Goal: Navigation & Orientation: Find specific page/section

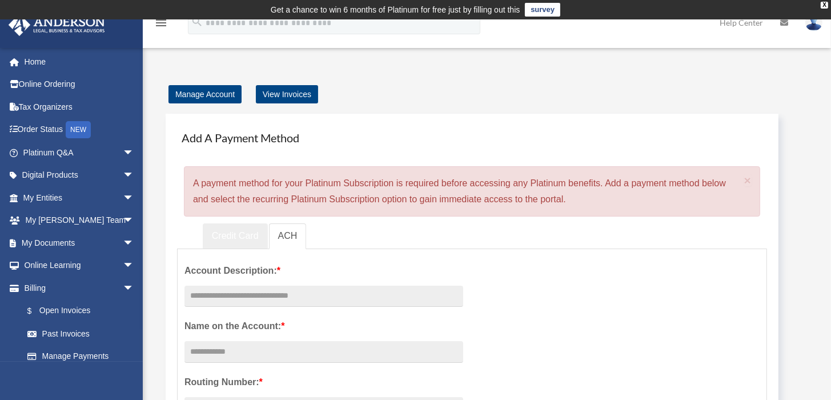
click at [233, 236] on link "Credit Card" at bounding box center [235, 236] width 65 height 26
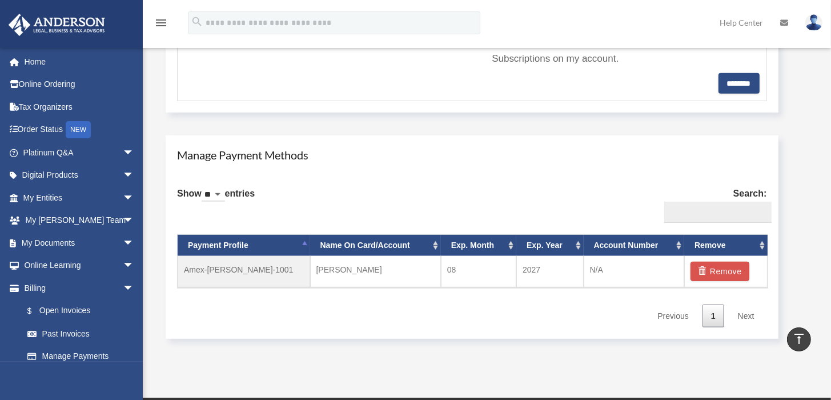
scroll to position [564, 0]
click at [57, 307] on link "$ Open Invoices" at bounding box center [83, 310] width 135 height 23
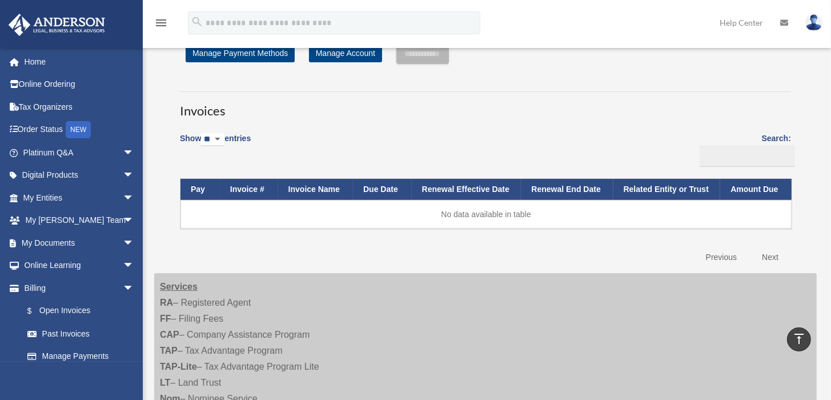
scroll to position [42, 0]
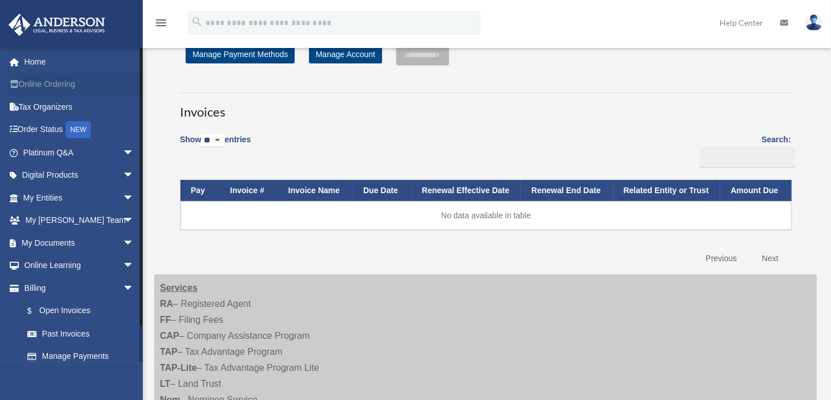
click at [61, 79] on link "Online Ordering" at bounding box center [79, 84] width 143 height 23
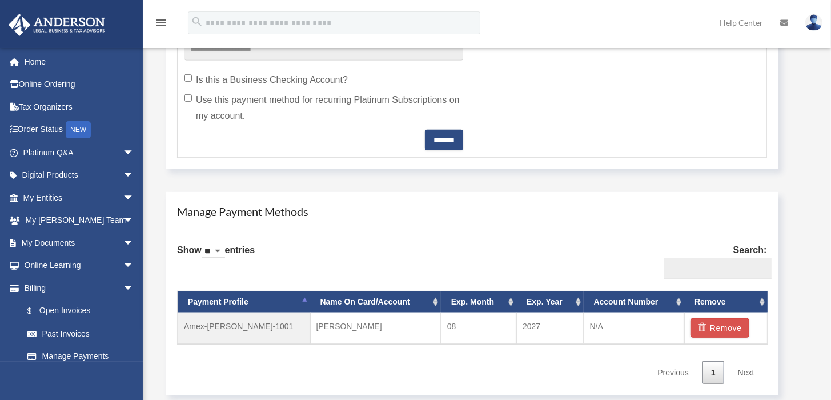
scroll to position [525, 0]
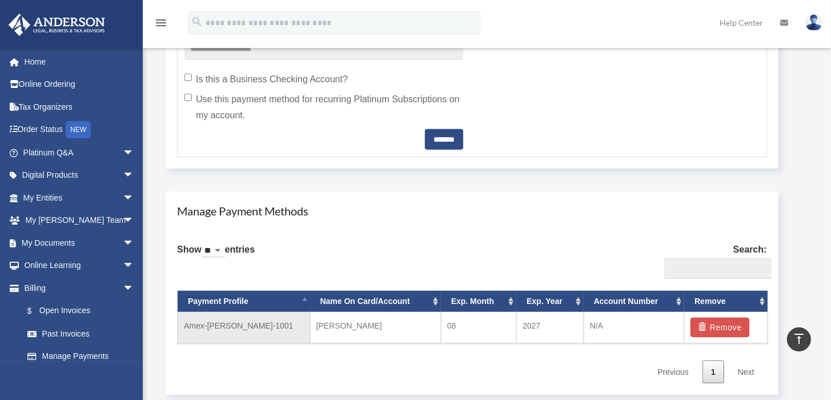
click at [286, 328] on td "Amex-[PERSON_NAME]-1001" at bounding box center [244, 327] width 133 height 31
click at [127, 171] on span "arrow_drop_down" at bounding box center [134, 175] width 23 height 23
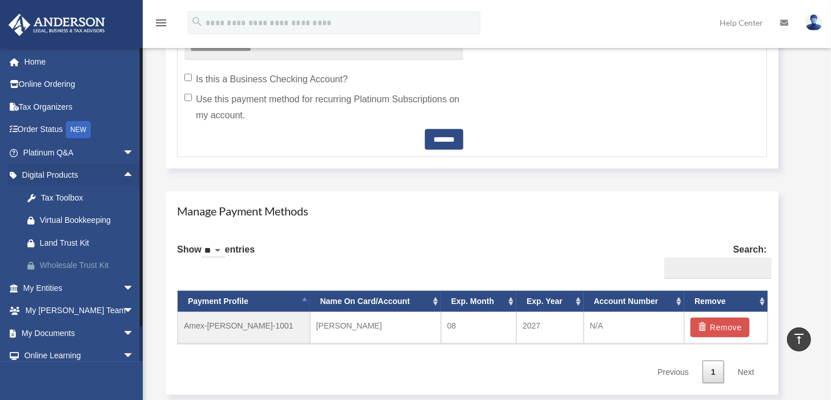
click at [55, 264] on div "Wholesale Trust Kit" at bounding box center [88, 265] width 97 height 14
click at [35, 130] on link "Order Status NEW" at bounding box center [79, 129] width 143 height 23
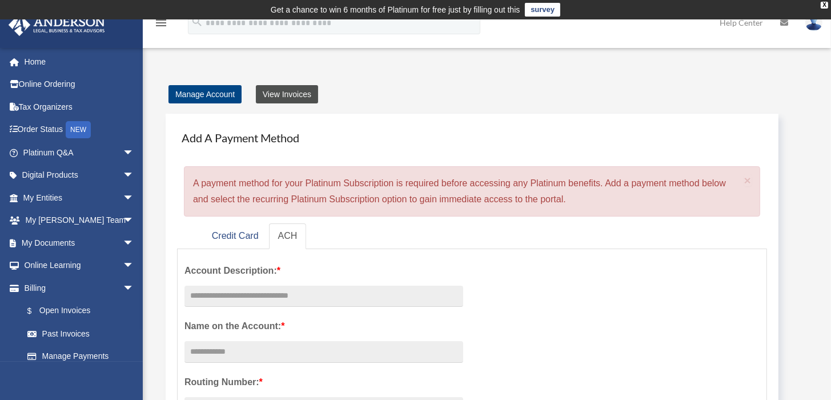
click at [295, 95] on link "View Invoices" at bounding box center [287, 94] width 62 height 18
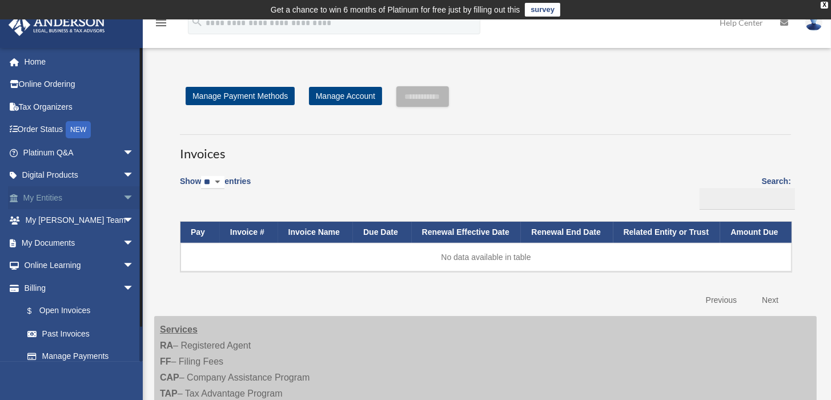
click at [30, 194] on link "My Entities arrow_drop_down" at bounding box center [79, 197] width 143 height 23
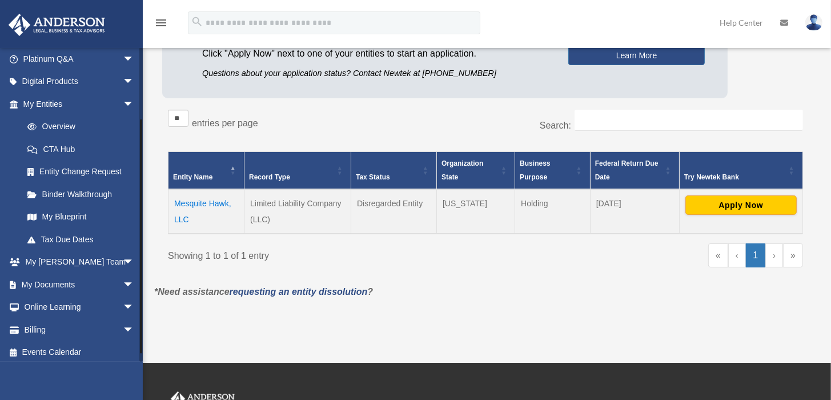
scroll to position [98, 0]
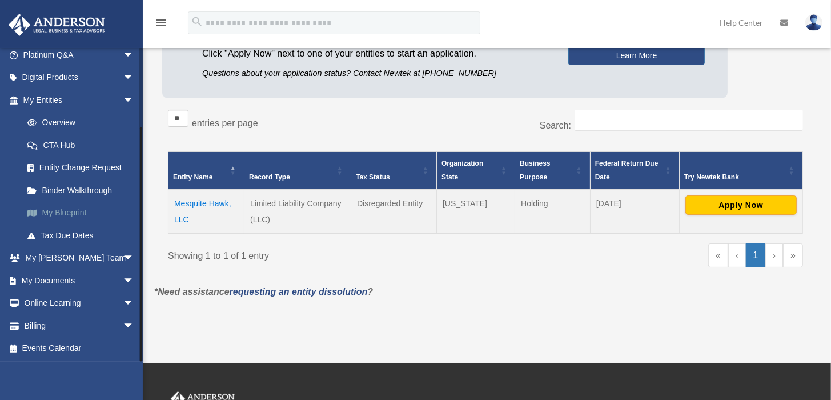
click at [64, 211] on link "My Blueprint" at bounding box center [83, 213] width 135 height 23
drag, startPoint x: 270, startPoint y: 102, endPoint x: 430, endPoint y: 111, distance: 160.7
click at [430, 111] on div "Entities, Trusts, and Deeds Active Entities Inactive Entities Active Trusts Ina…" at bounding box center [485, 108] width 647 height 351
